Goal: Information Seeking & Learning: Understand process/instructions

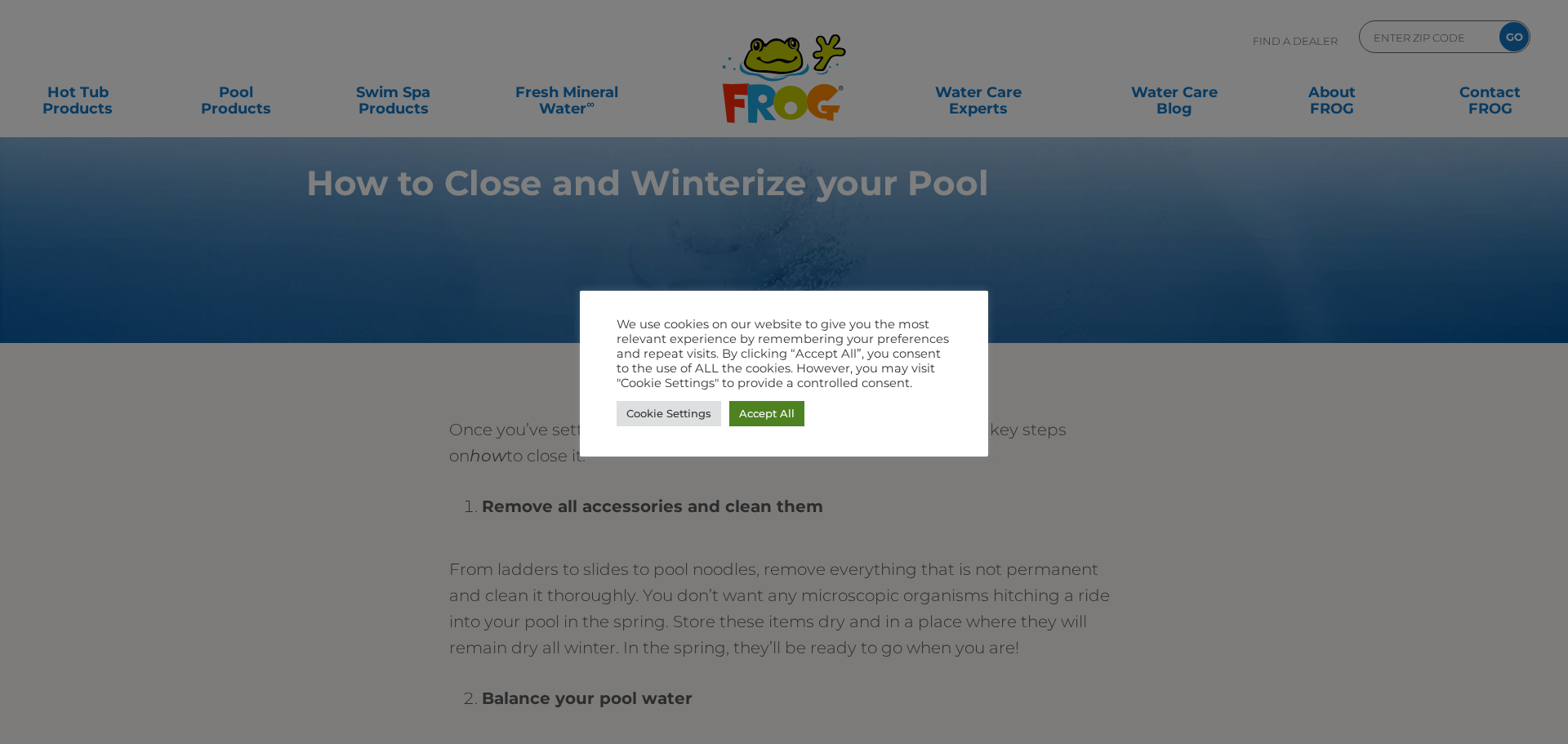
click at [772, 417] on link "Accept All" at bounding box center [767, 413] width 75 height 26
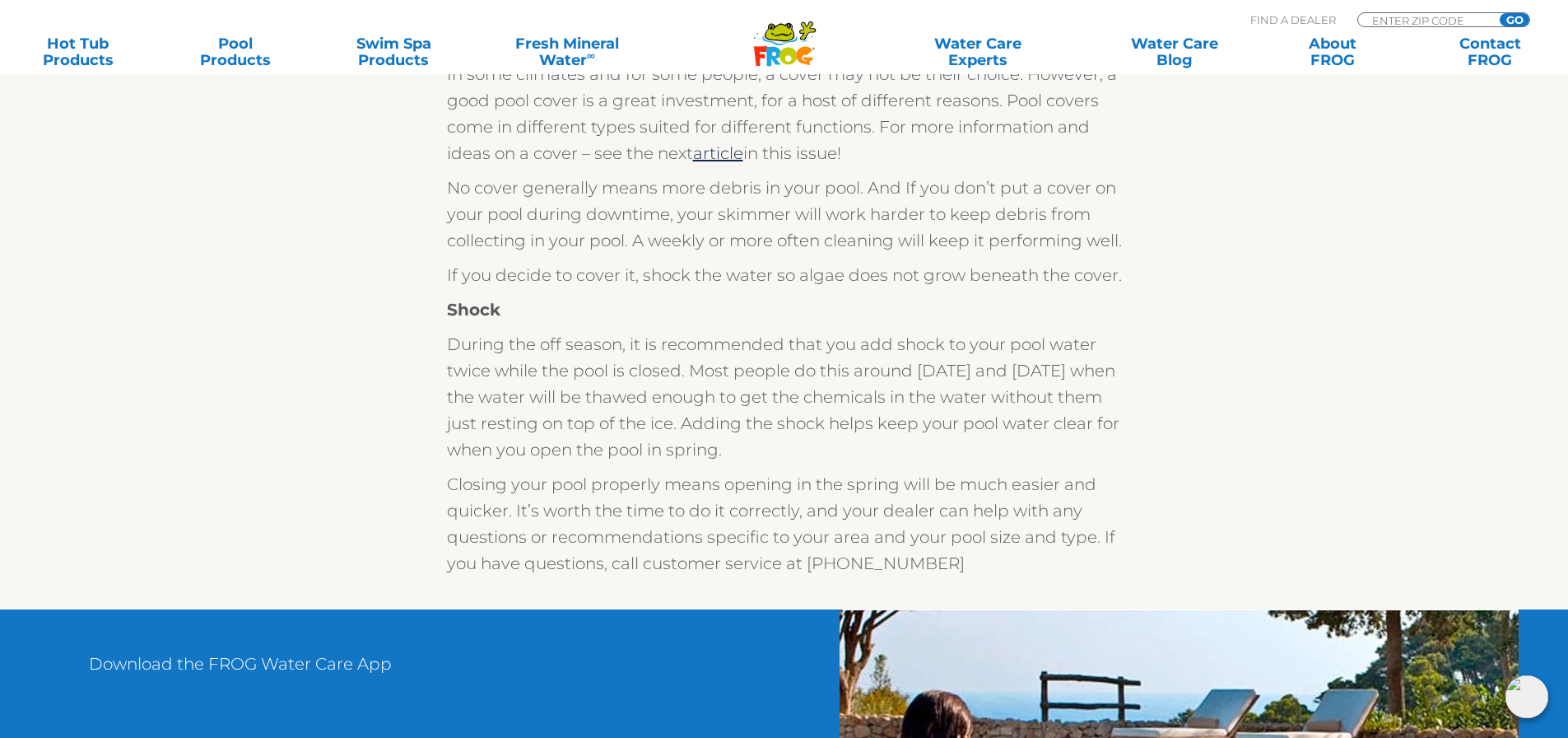
scroll to position [3047, 0]
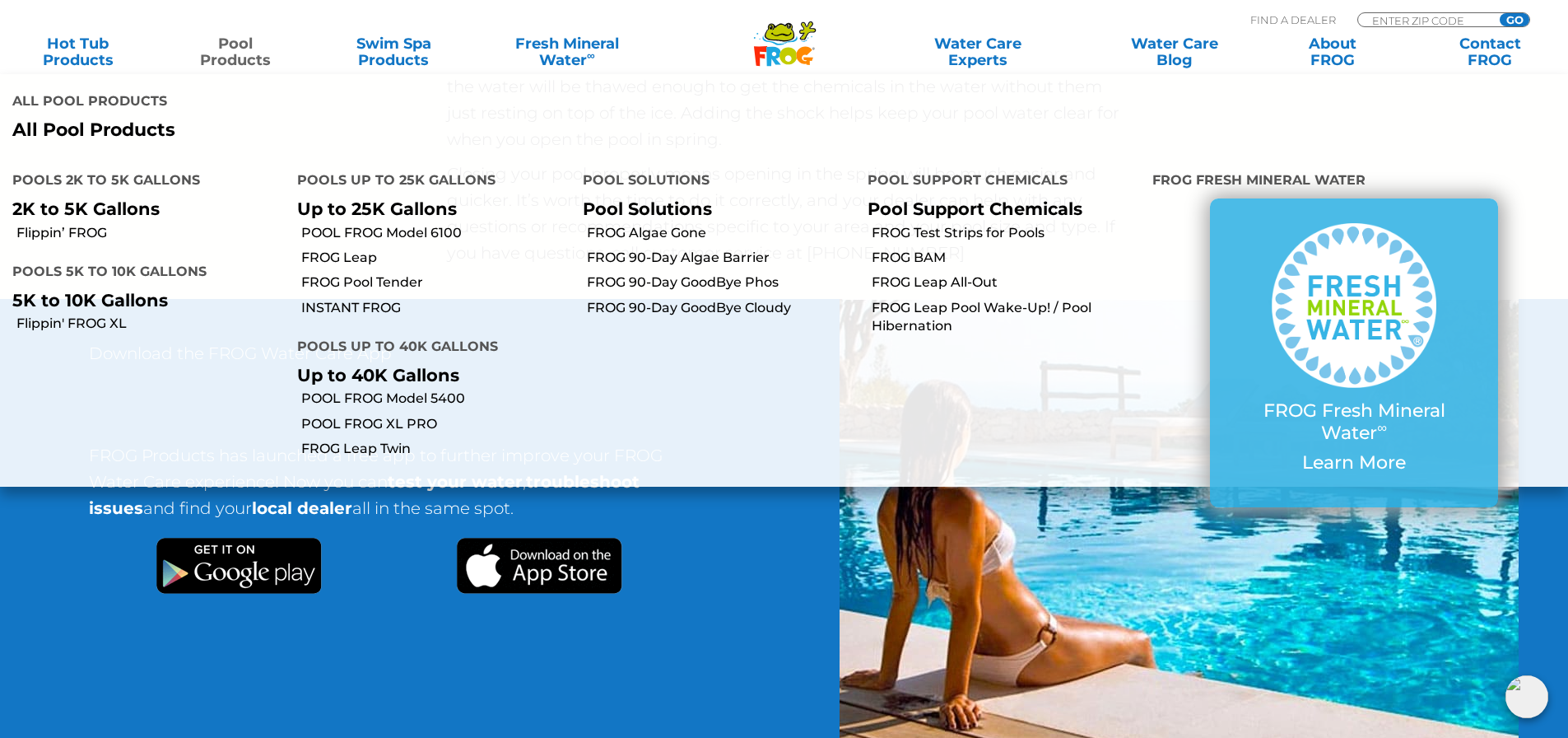
click at [219, 62] on link "Pool Products" at bounding box center [235, 52] width 122 height 33
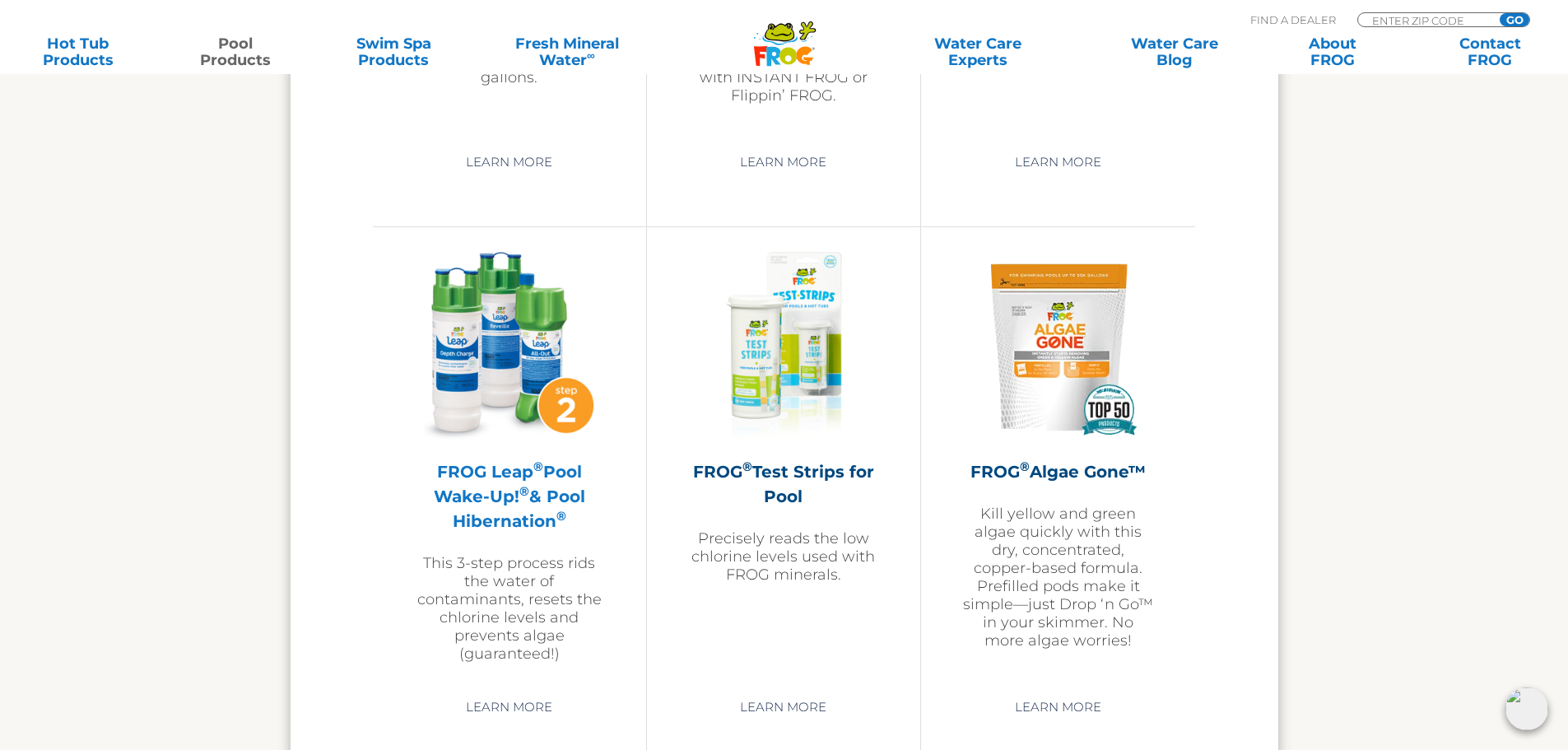
scroll to position [4443, 0]
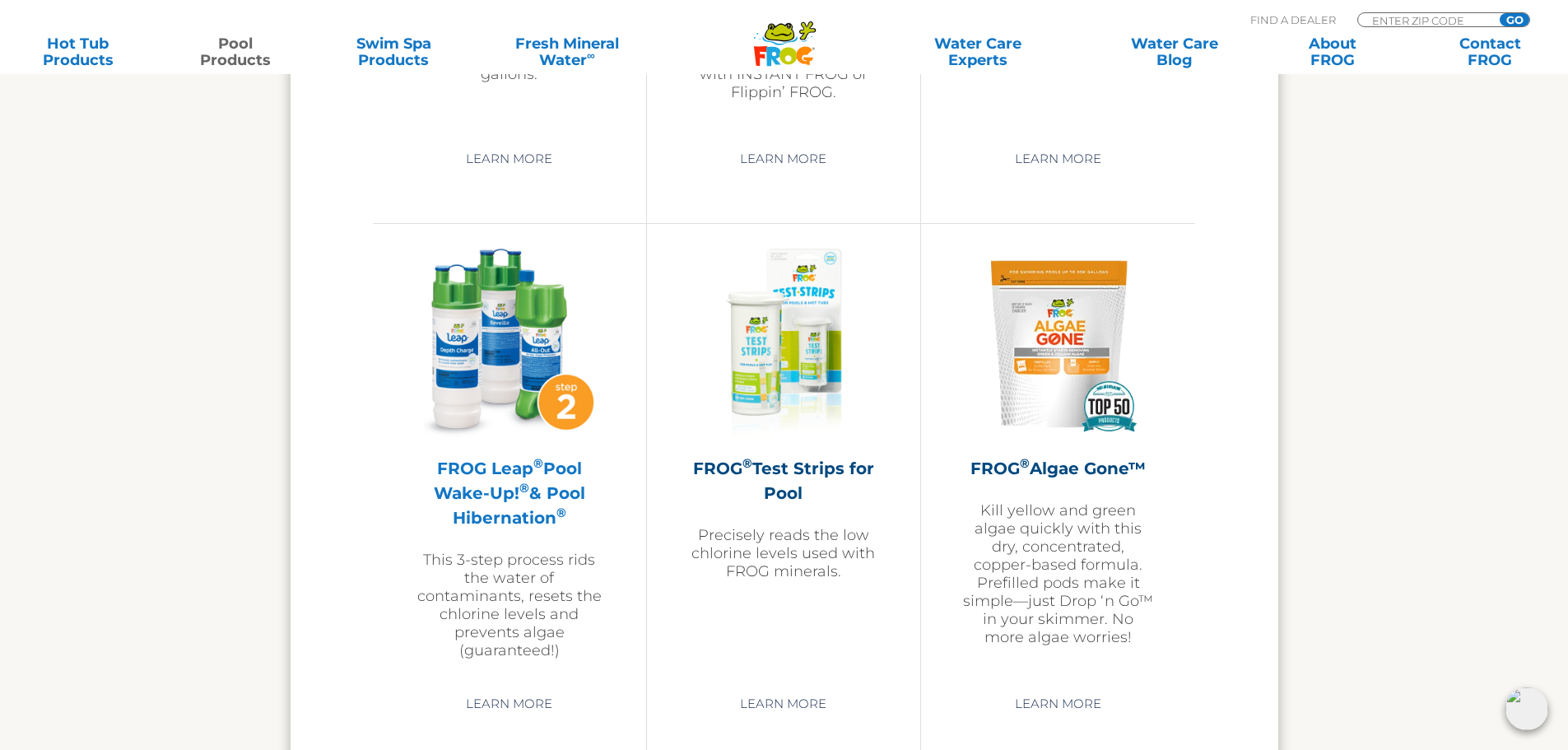
click at [463, 496] on h2 "FROG Leap ® Pool Wake-Up! ® & Pool Hibernation ®" at bounding box center [510, 492] width 191 height 74
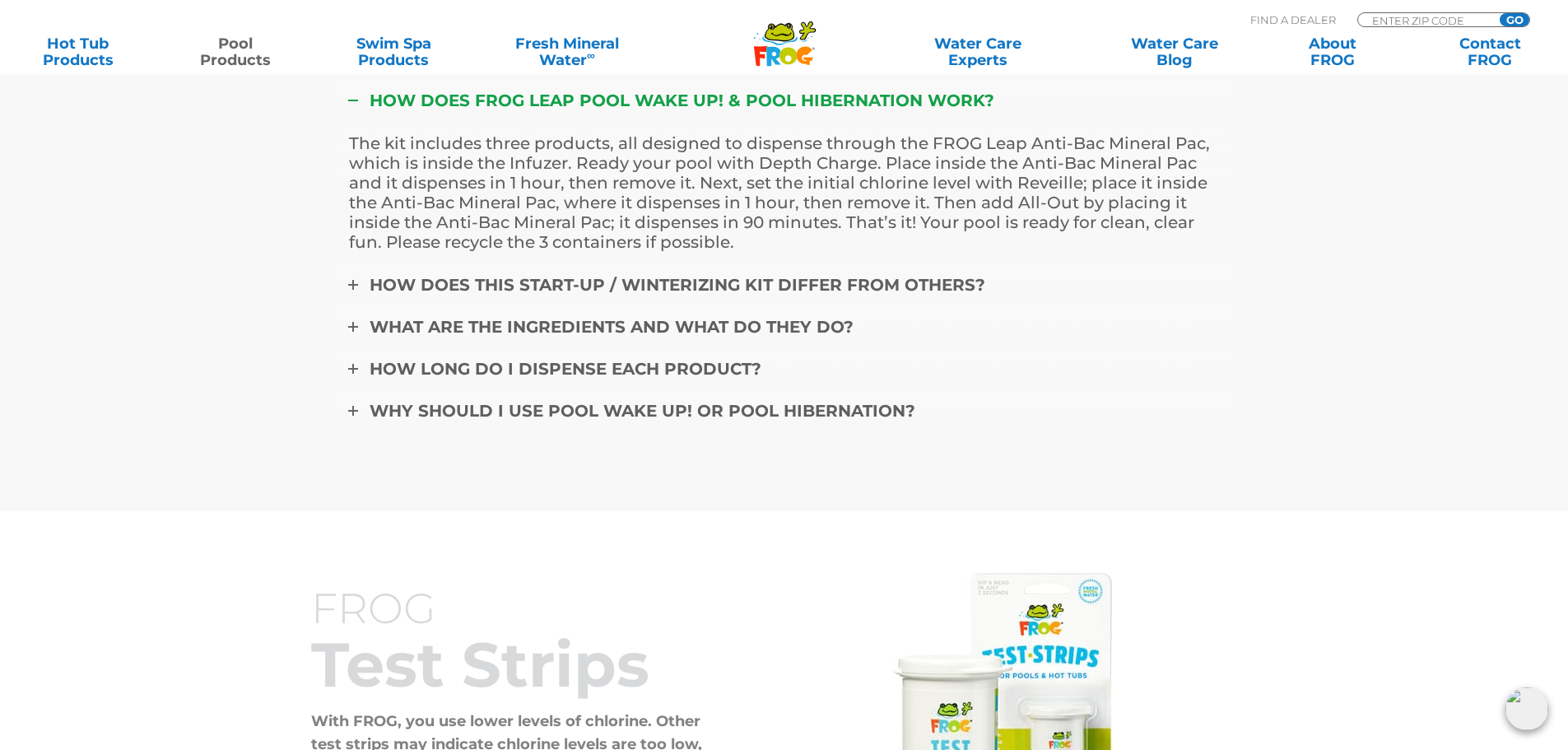
scroll to position [6748, 0]
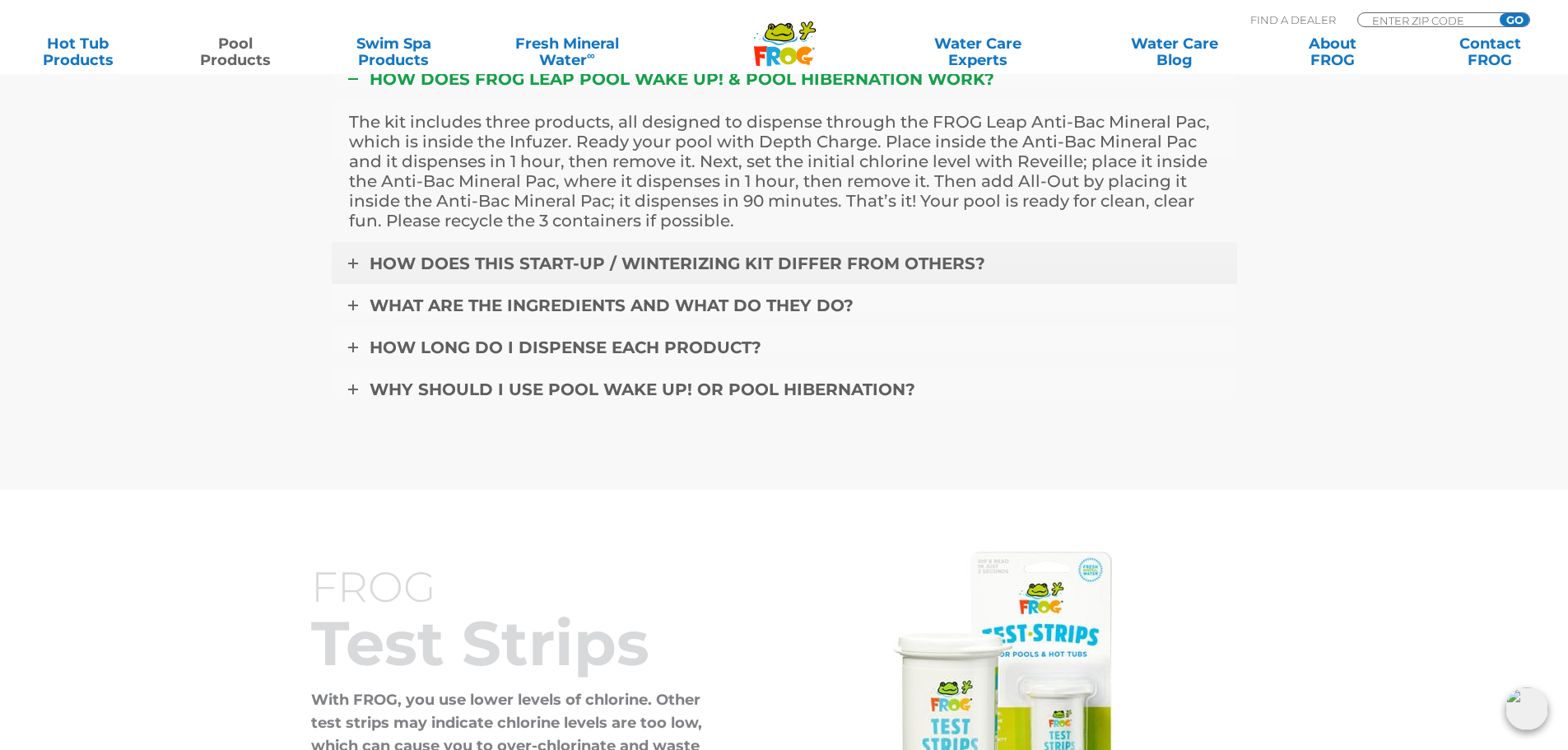
click at [368, 276] on link "HOW DOES THIS START-UP / WINTERIZING KIT DIFFER FROM OTHERS?" at bounding box center [784, 263] width 906 height 42
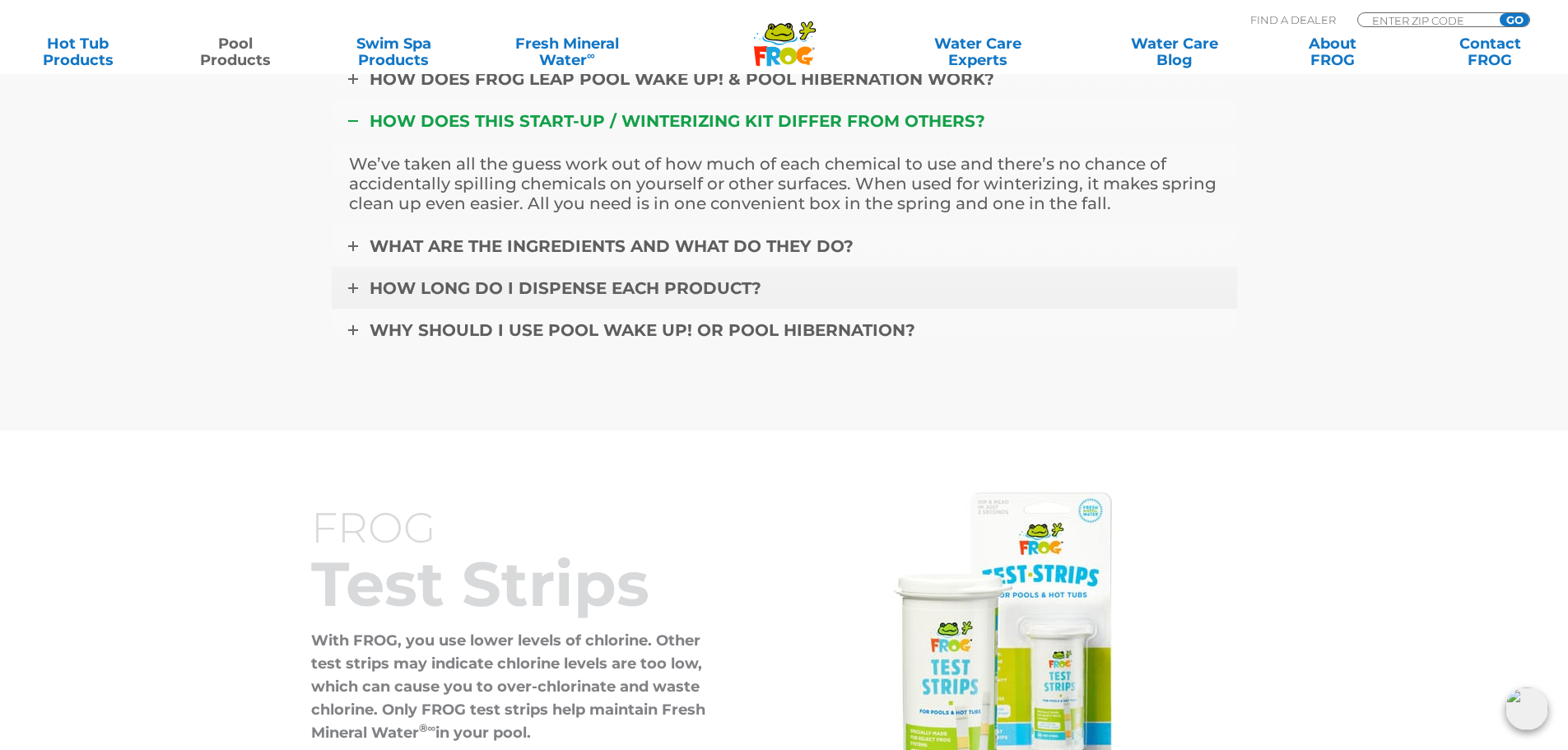
click at [342, 309] on link "HOW LONG DO I DISPENSE EACH PRODUCT?" at bounding box center [784, 288] width 906 height 42
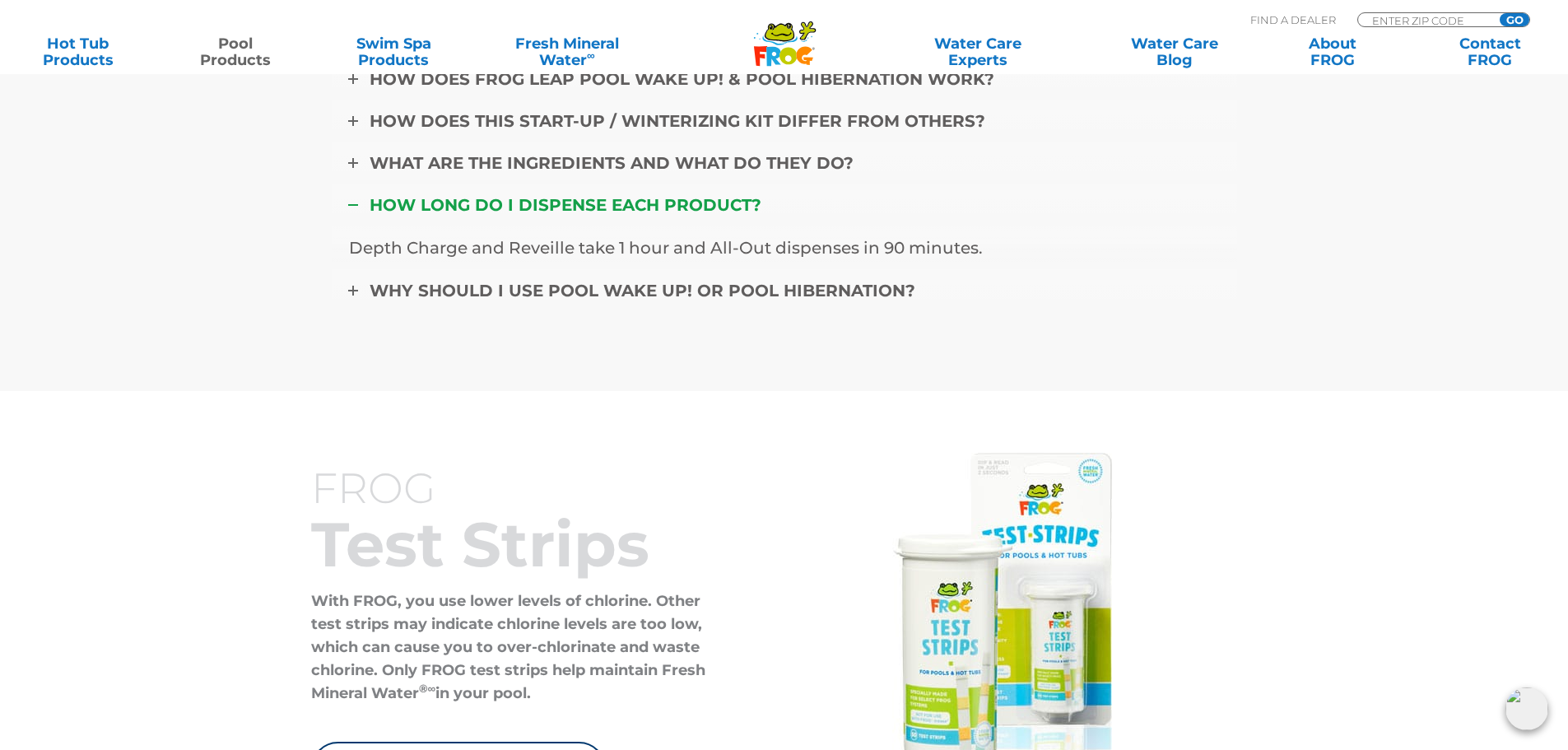
click at [342, 312] on link "WHY SHOULD I USE POOL WAKE UP! OR POOL HIBERNATION?" at bounding box center [784, 290] width 906 height 42
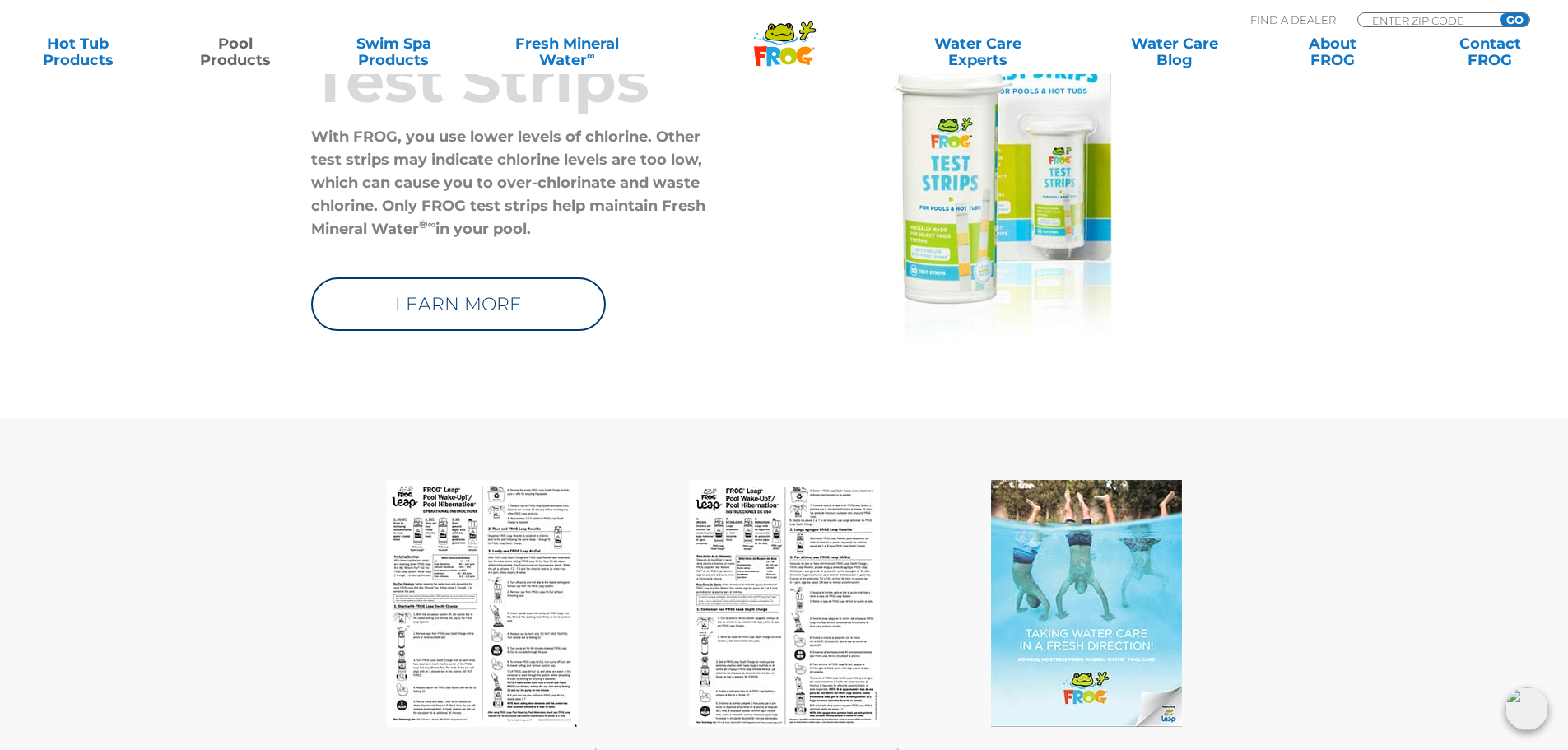
scroll to position [7488, 0]
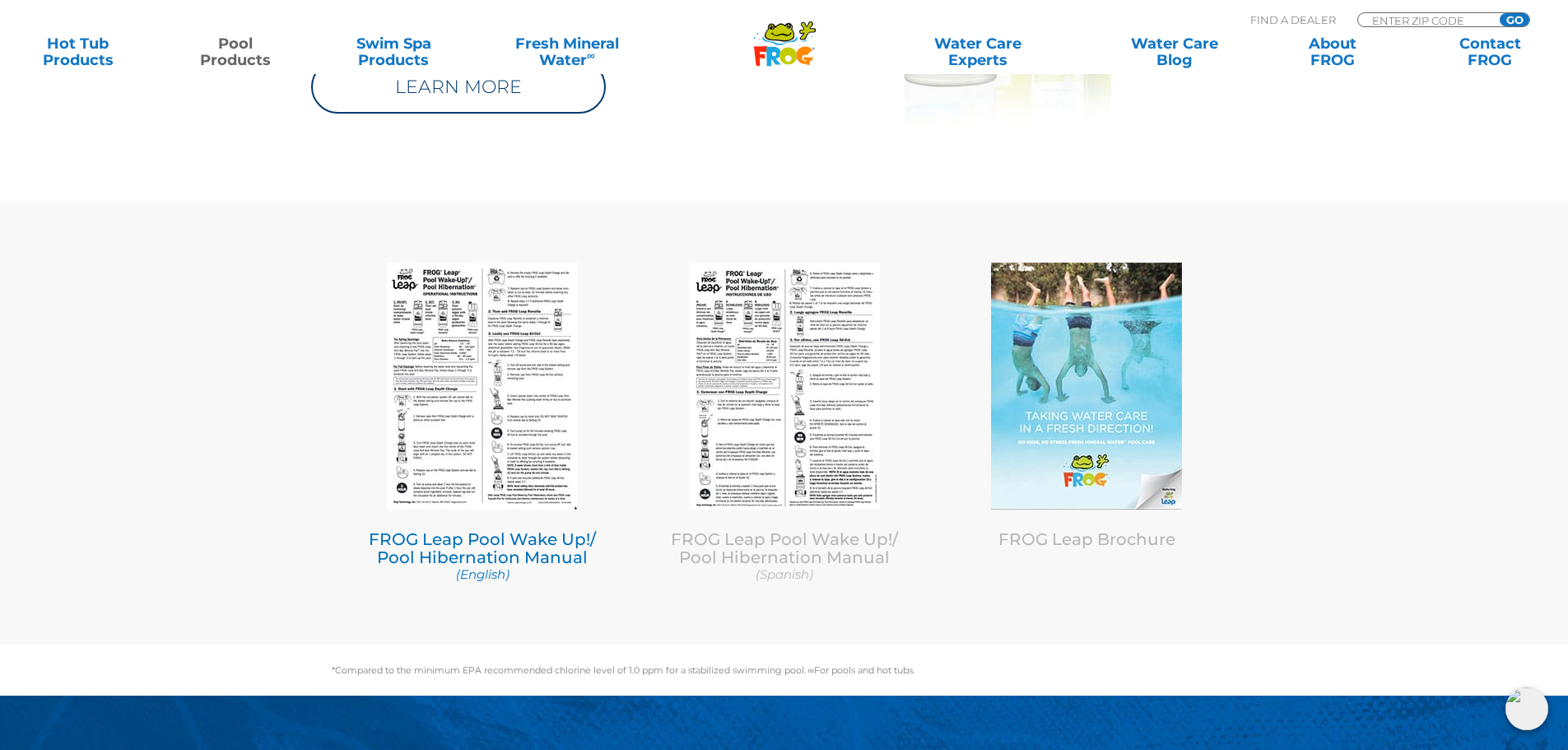
click at [434, 329] on img at bounding box center [482, 386] width 191 height 247
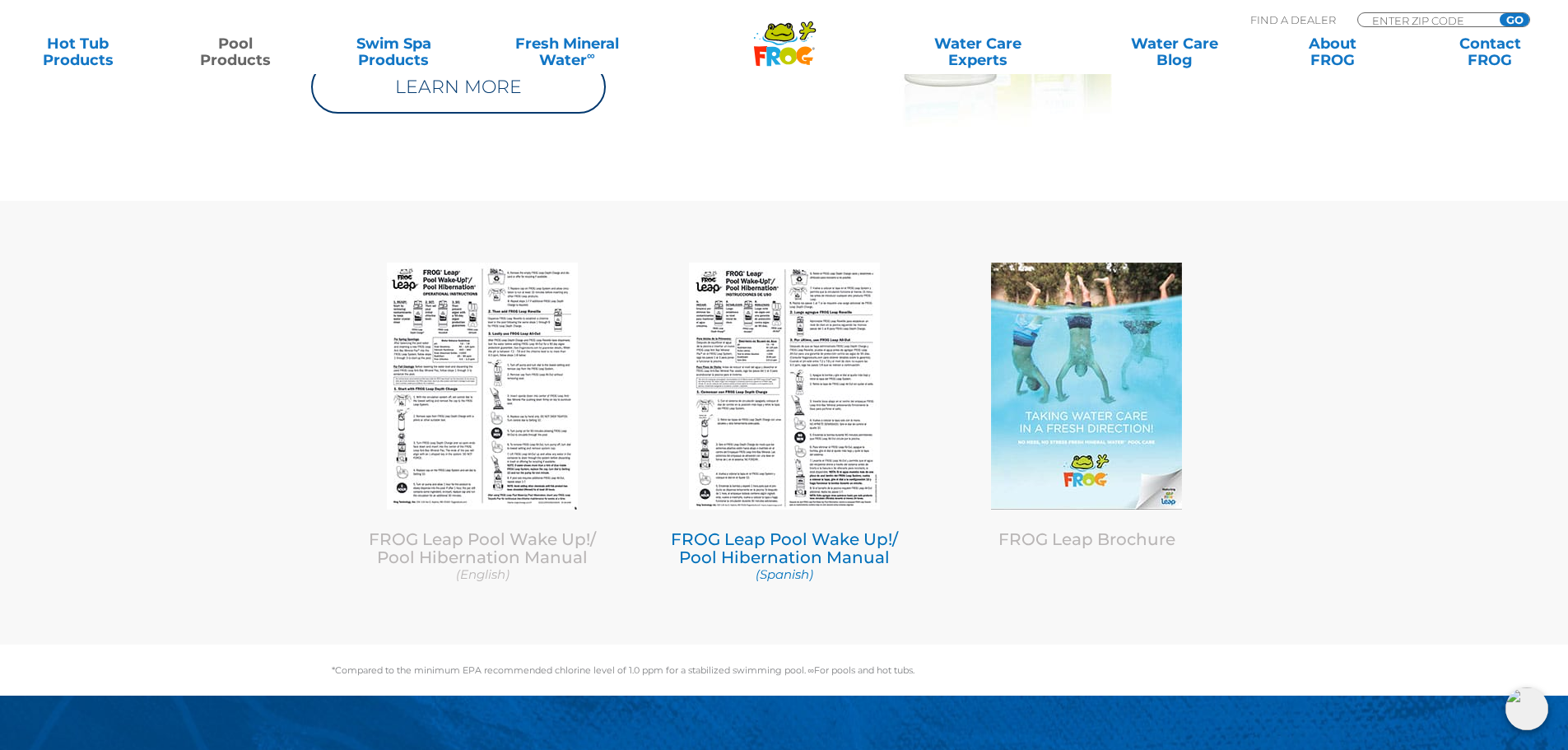
click at [792, 420] on img at bounding box center [784, 386] width 191 height 247
